Goal: Use online tool/utility: Use online tool/utility

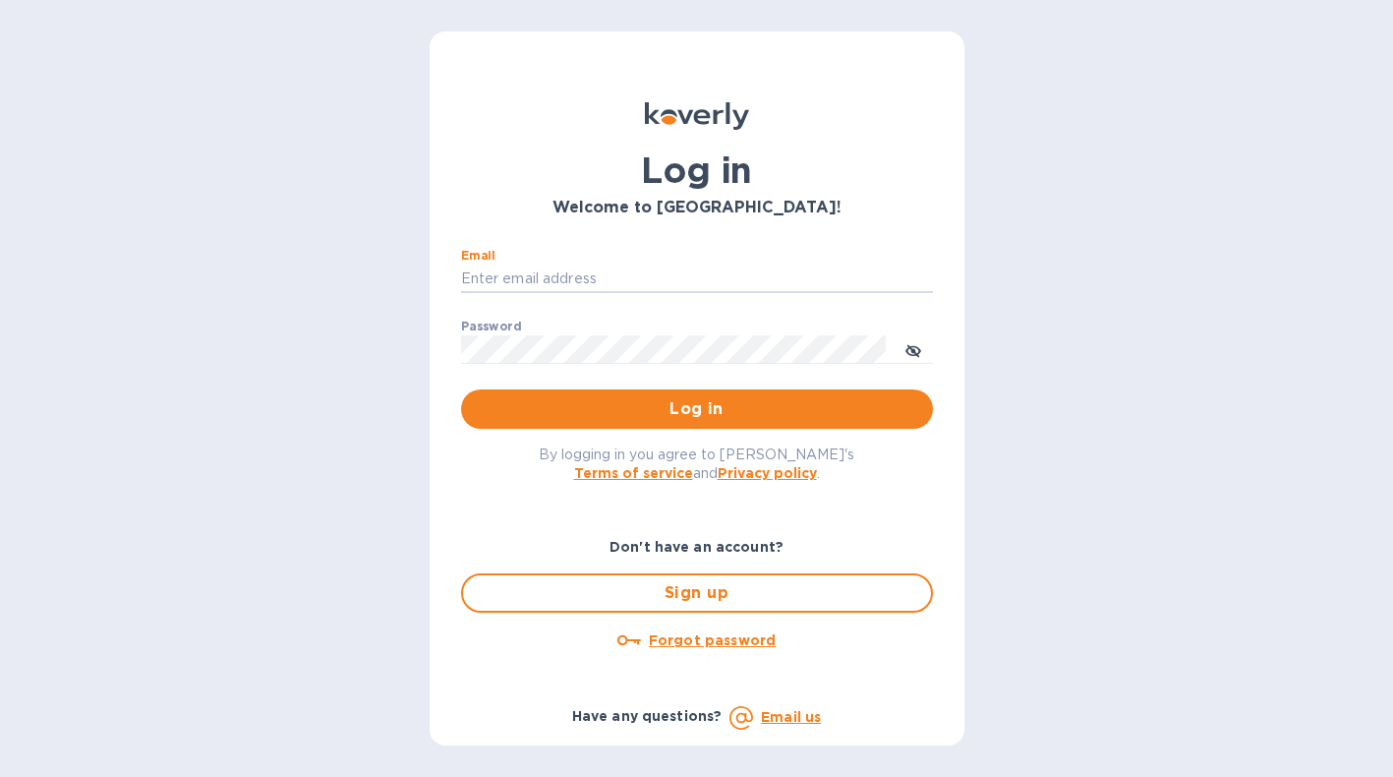
type input "[EMAIL_ADDRESS][DOMAIN_NAME]"
click at [696, 408] on button "Log in" at bounding box center [697, 408] width 472 height 39
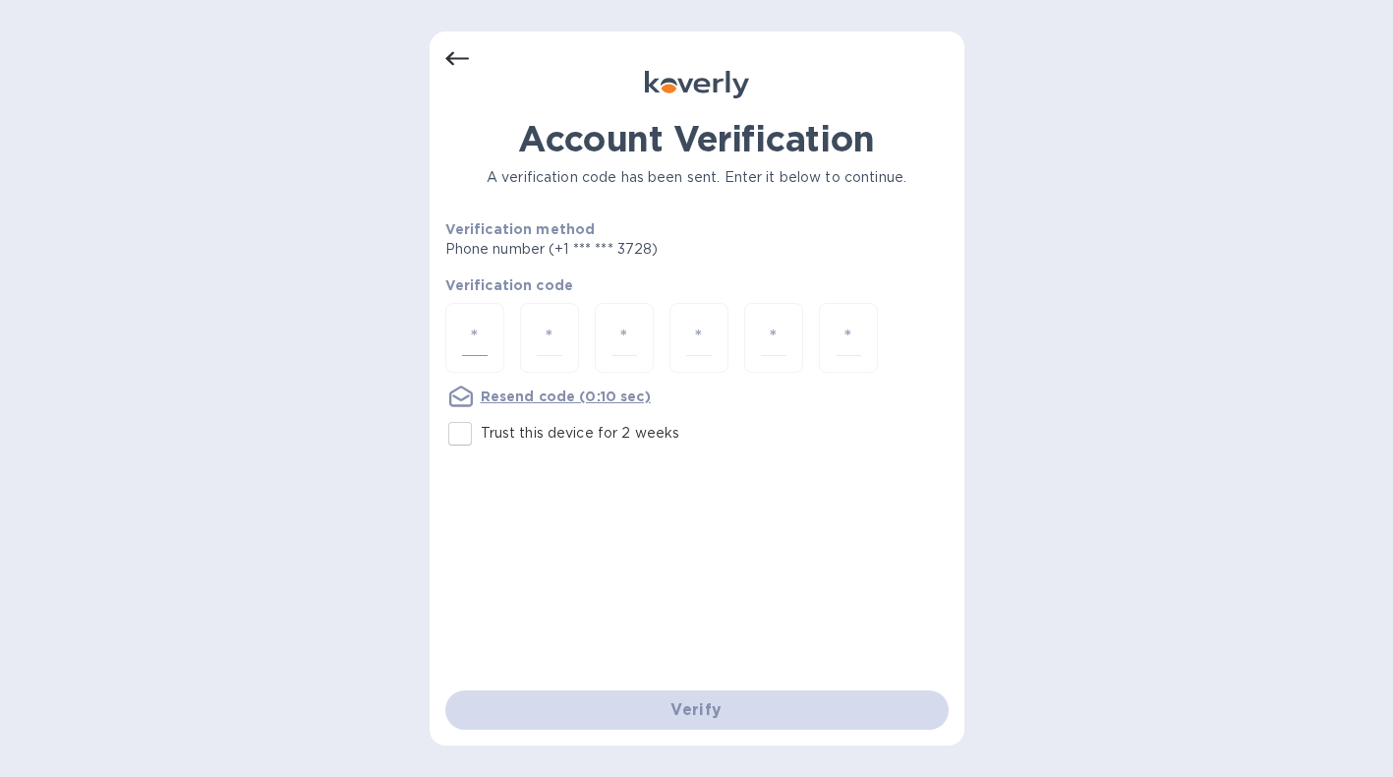
click at [474, 327] on input "number" at bounding box center [475, 337] width 26 height 36
click at [465, 348] on input "number" at bounding box center [475, 337] width 26 height 36
click at [478, 345] on input "number" at bounding box center [475, 337] width 26 height 36
click at [343, 471] on div "Account Verification A verification code has been sent. Enter it below to conti…" at bounding box center [696, 388] width 1393 height 777
click at [470, 333] on input "number" at bounding box center [475, 337] width 26 height 36
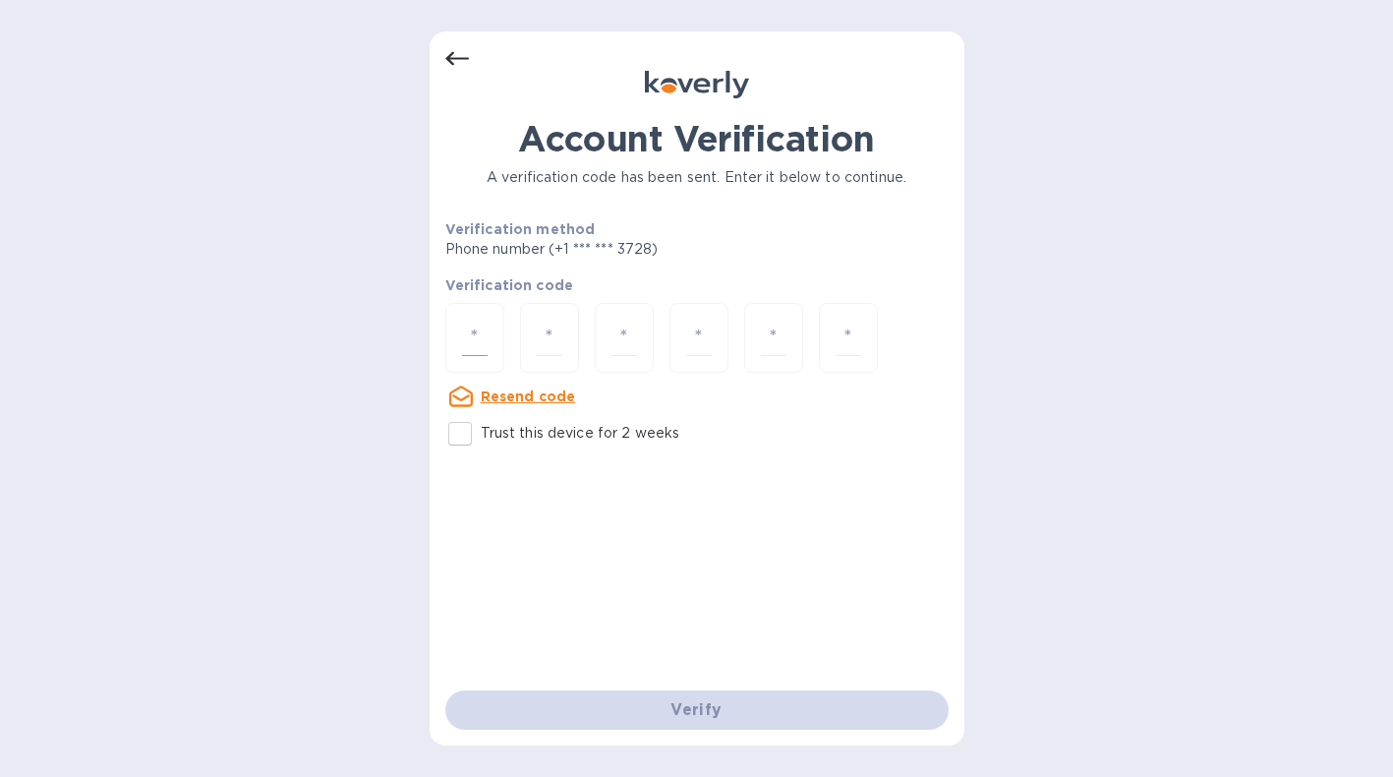
type input "9"
type input "4"
type input "1"
type input "8"
type input "5"
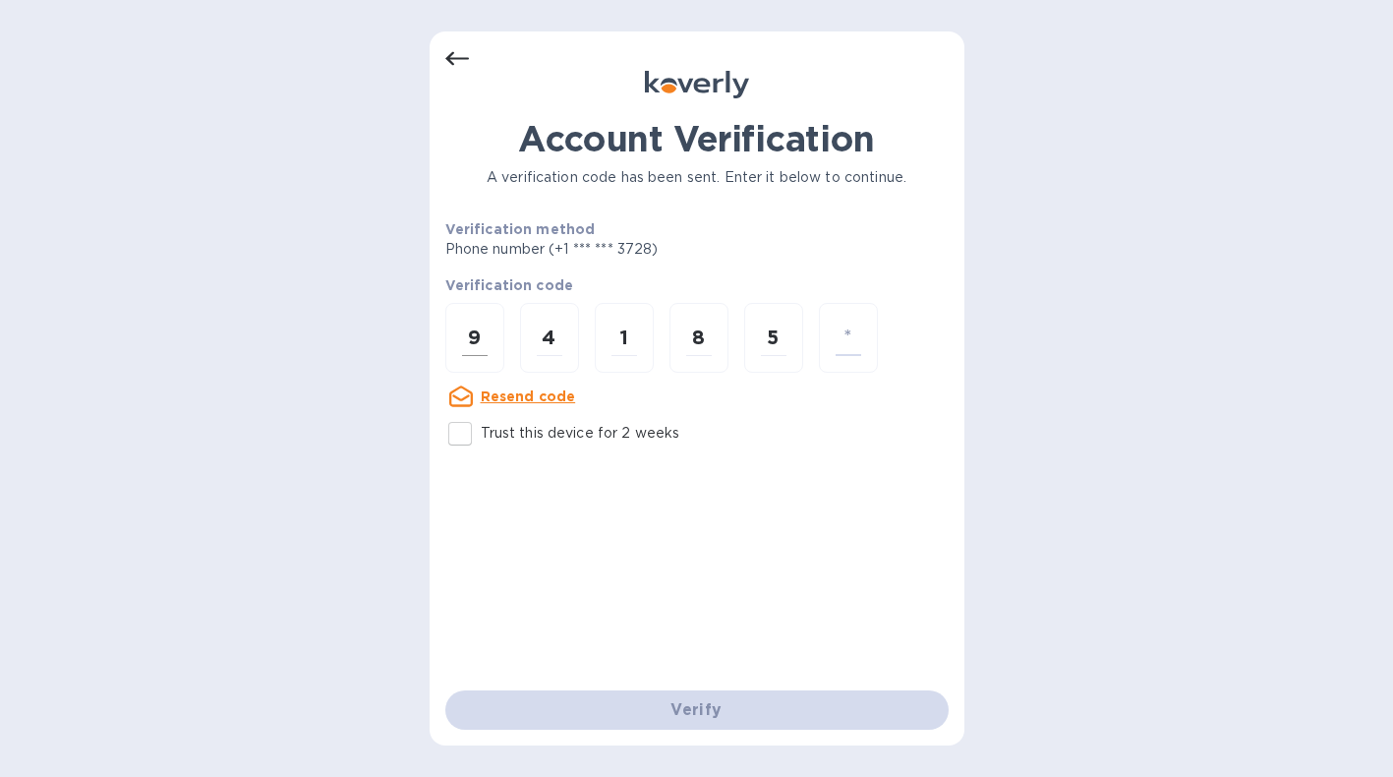
type input "1"
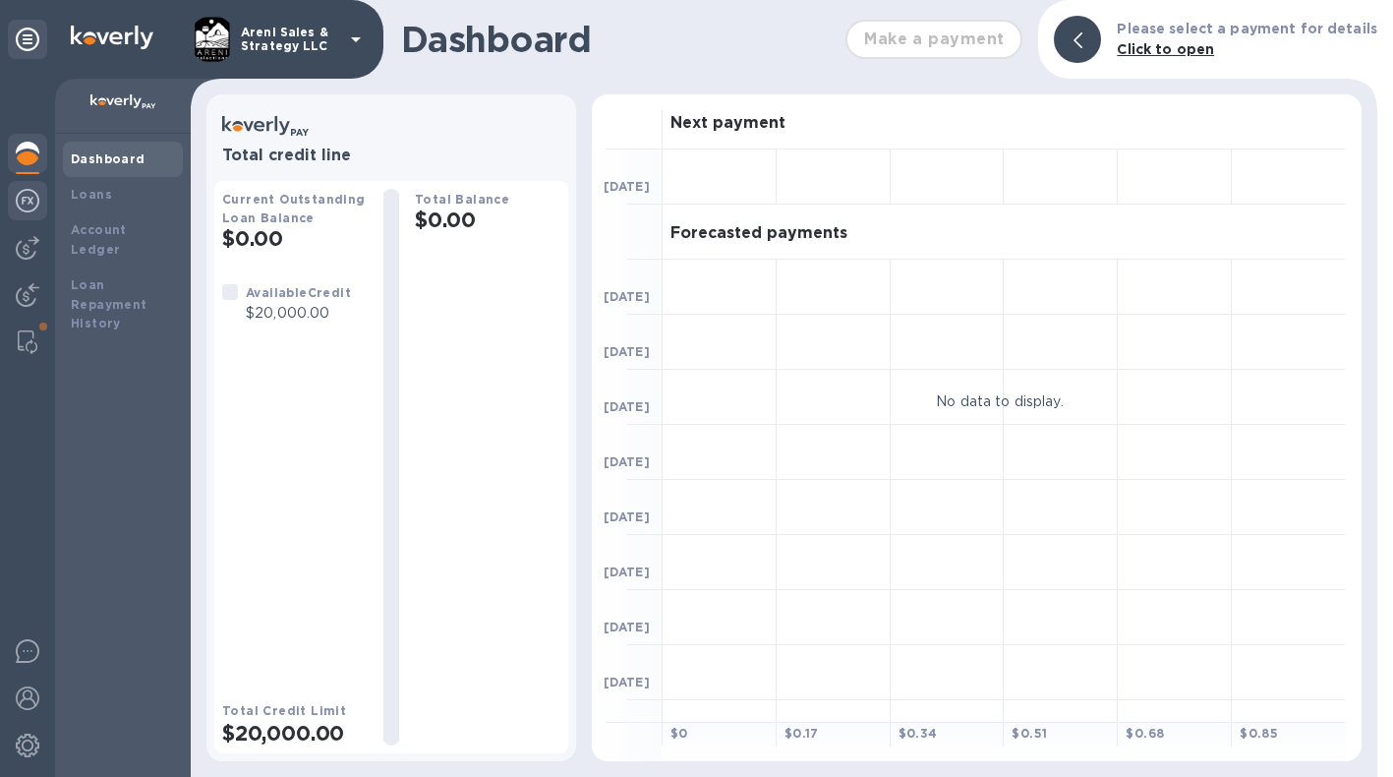
click at [24, 201] on img at bounding box center [28, 201] width 24 height 24
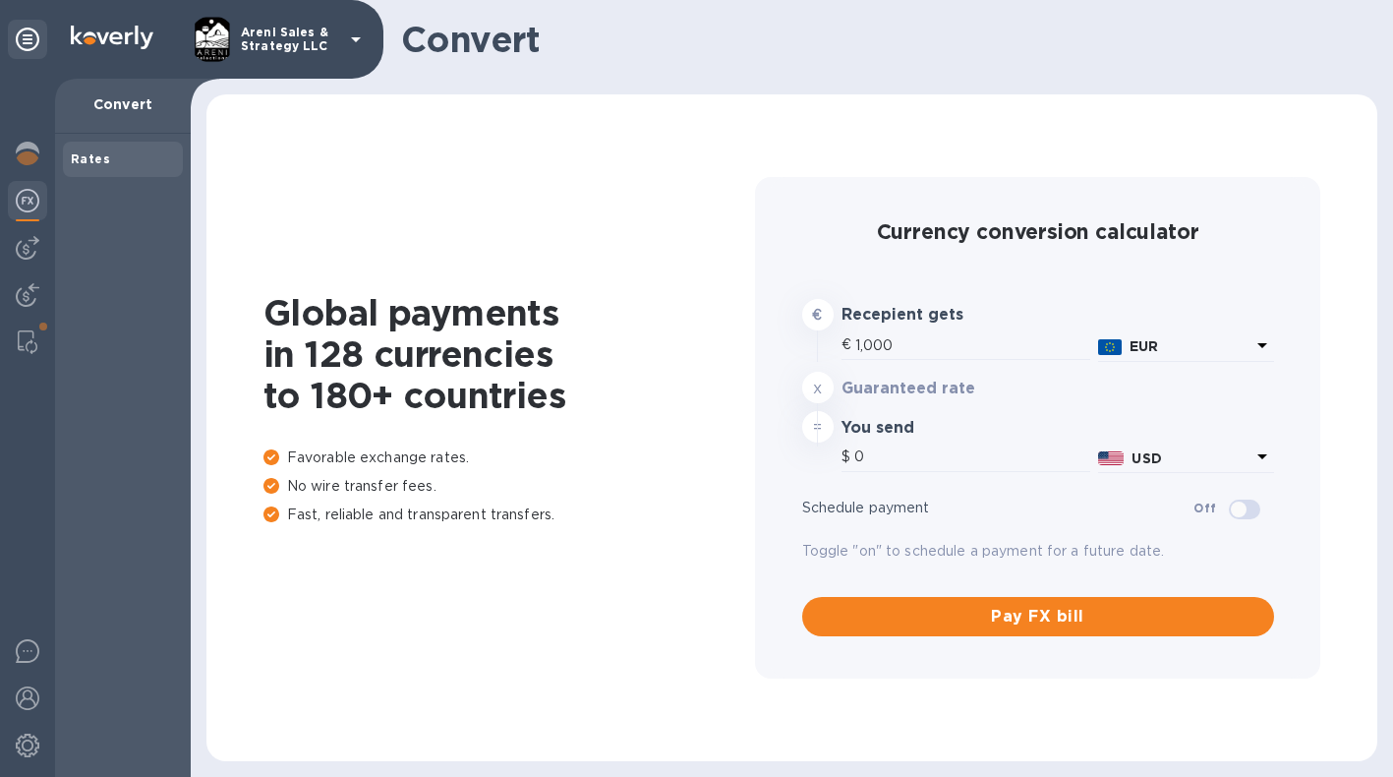
type input "1,180.63"
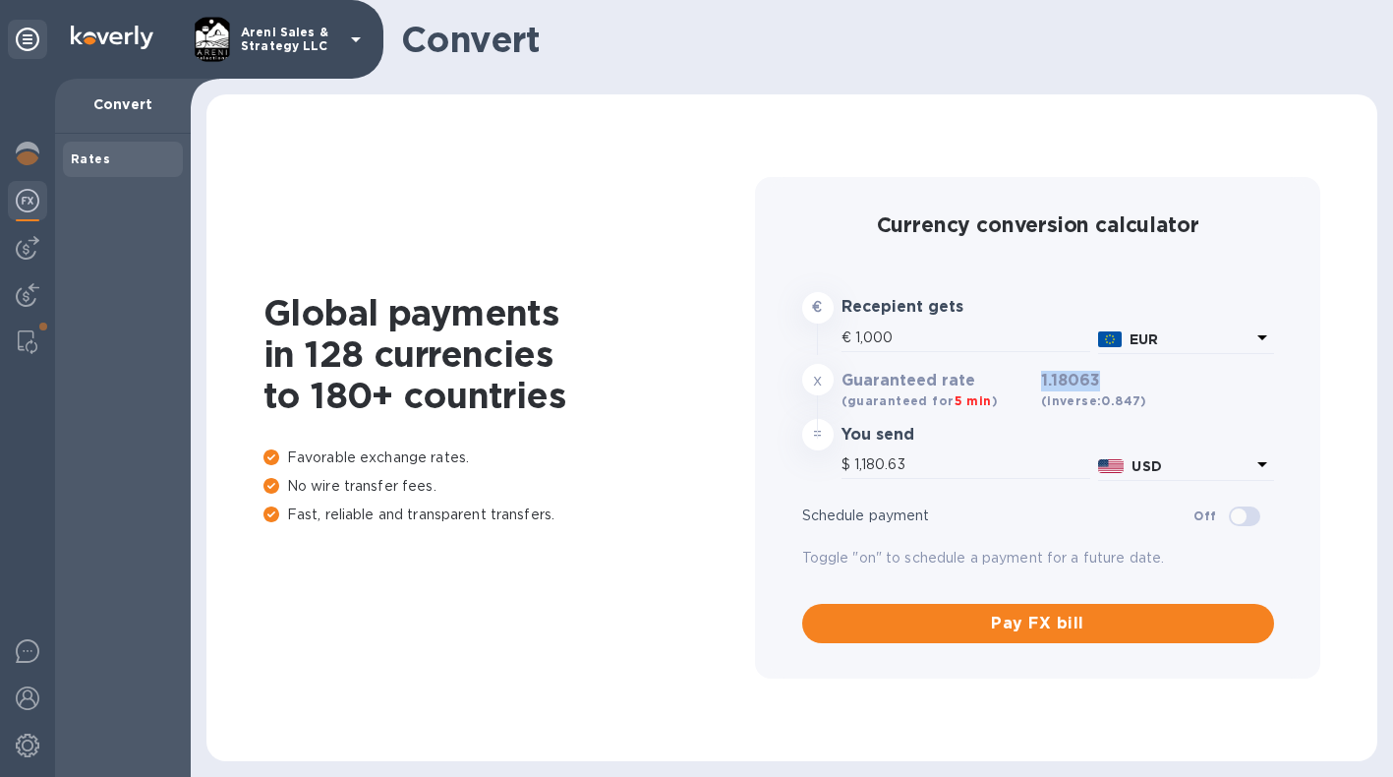
drag, startPoint x: 1043, startPoint y: 379, endPoint x: 1105, endPoint y: 379, distance: 61.9
click at [1105, 379] on h3 "1.18063 (inverse: 0.847 )" at bounding box center [1094, 391] width 106 height 39
copy h3 "1.18063"
